Goal: Transaction & Acquisition: Purchase product/service

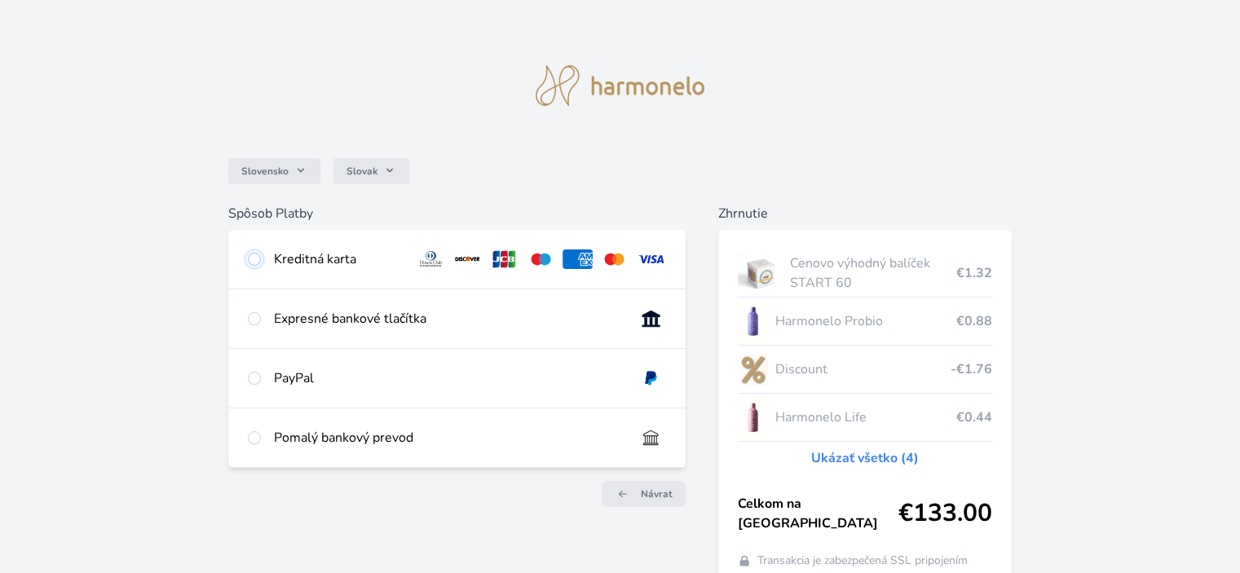
click at [257, 258] on input "radio" at bounding box center [254, 259] width 13 height 13
radio input "true"
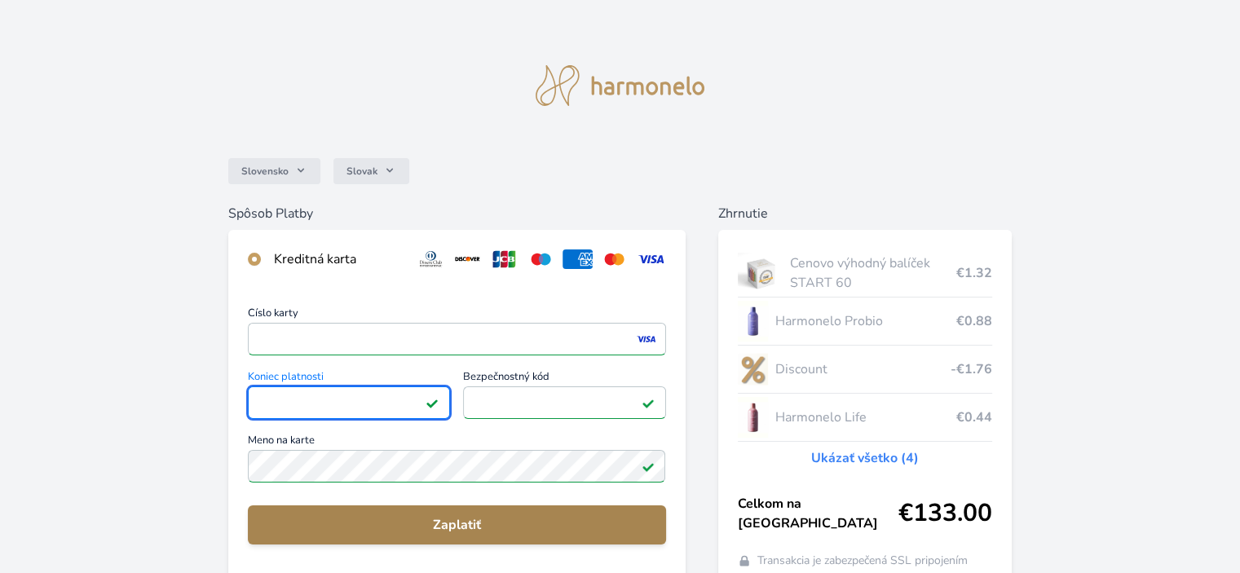
click at [453, 523] on span "Zaplatiť" at bounding box center [456, 525] width 391 height 20
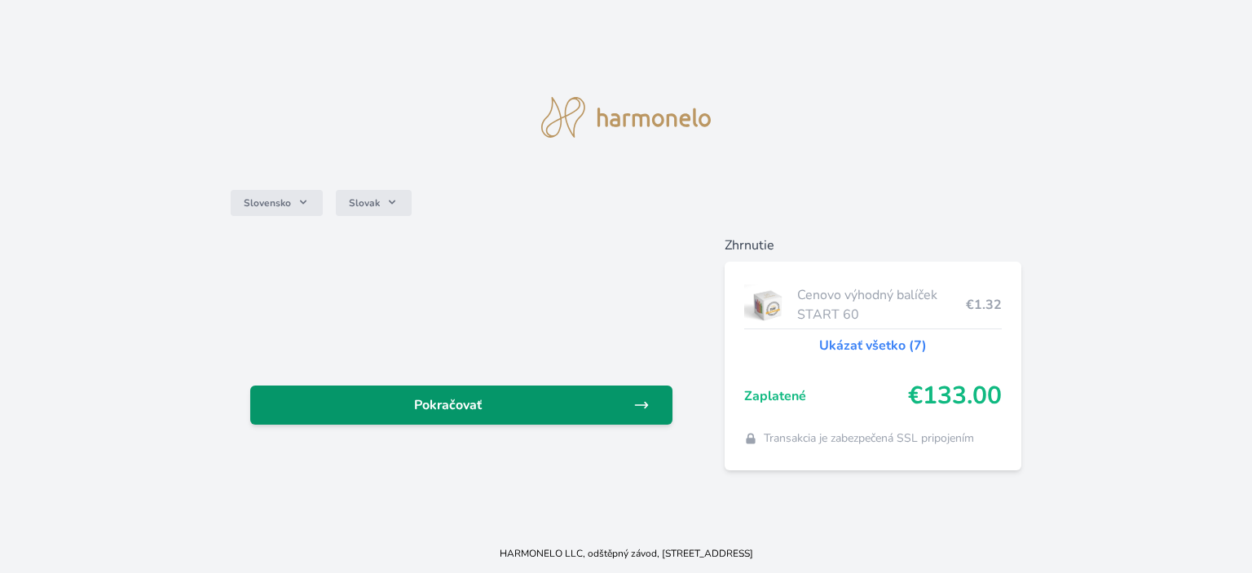
click at [436, 408] on span "Pokračovať" at bounding box center [448, 405] width 370 height 20
